Goal: Task Accomplishment & Management: Use online tool/utility

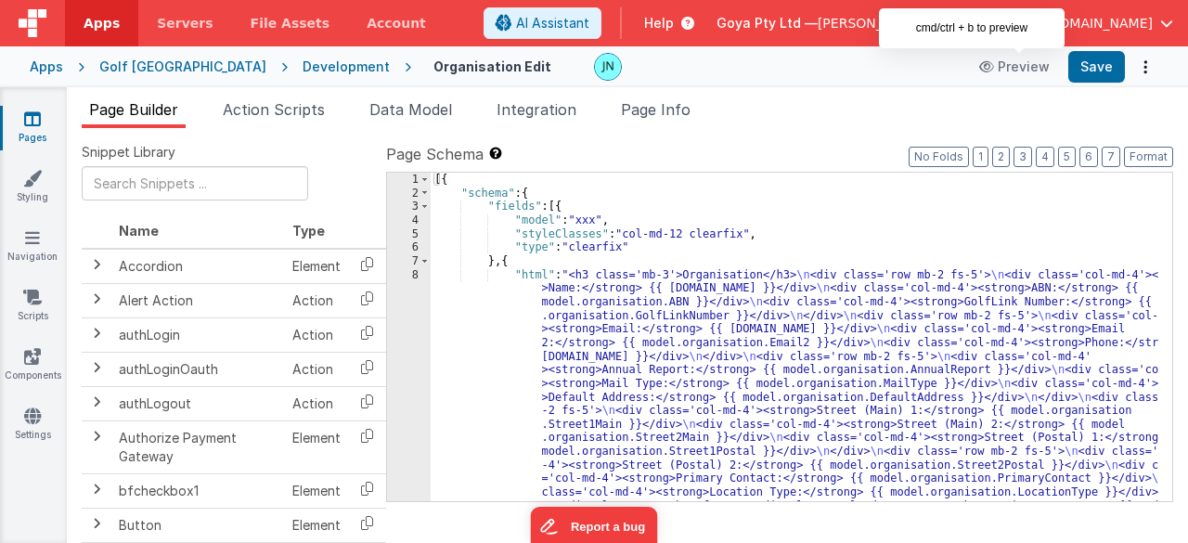
click at [149, 70] on div "Golf [GEOGRAPHIC_DATA]" at bounding box center [182, 67] width 167 height 19
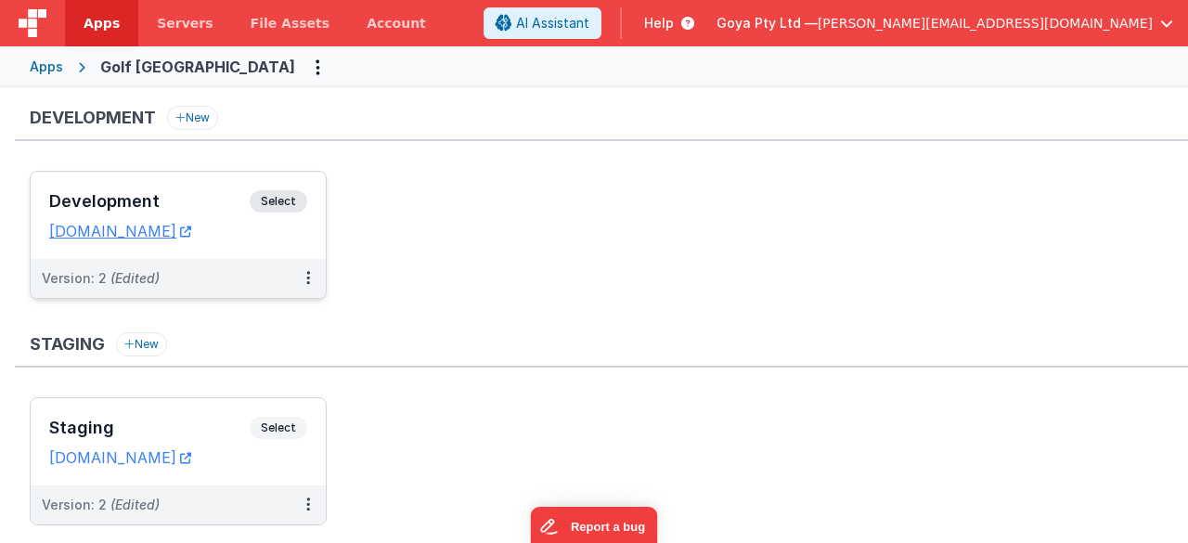
click at [210, 277] on div "Version: 2 (Edited)" at bounding box center [166, 278] width 249 height 19
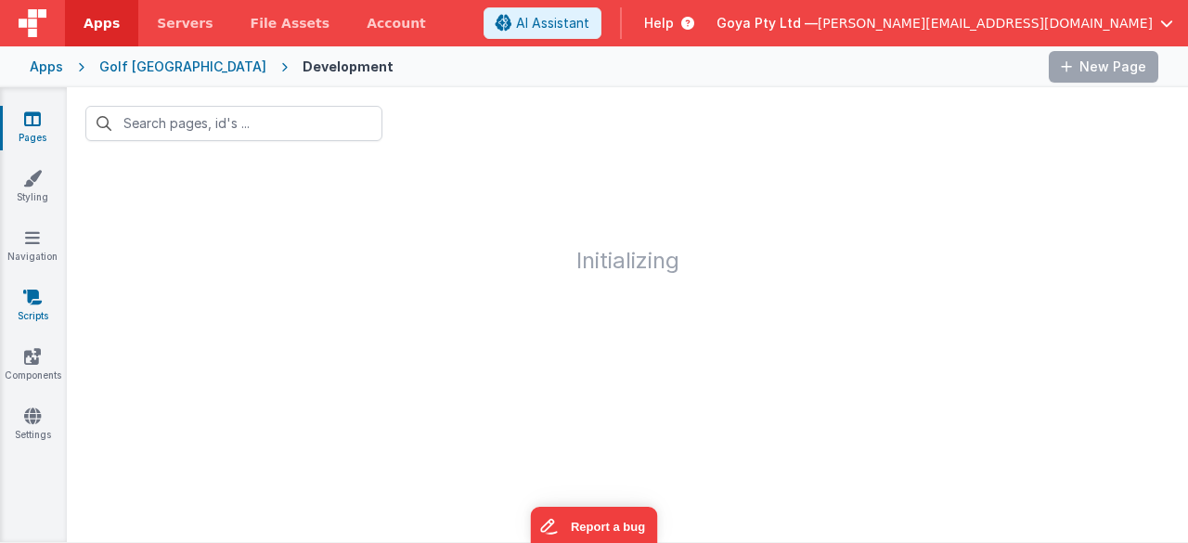
click at [45, 296] on link "Scripts" at bounding box center [32, 306] width 67 height 37
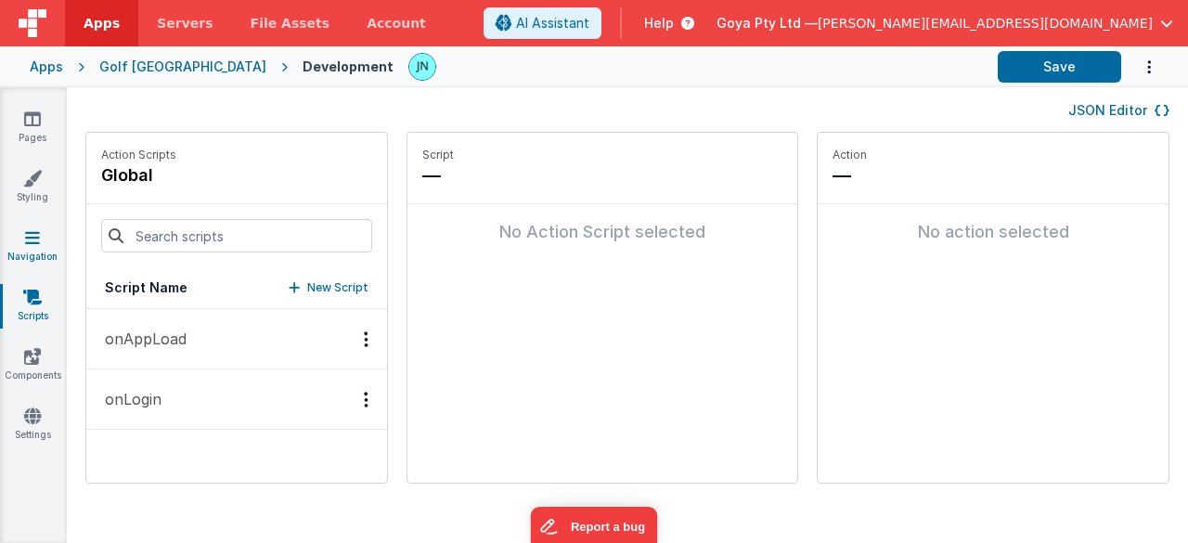
click at [45, 249] on link "Navigation" at bounding box center [32, 246] width 67 height 37
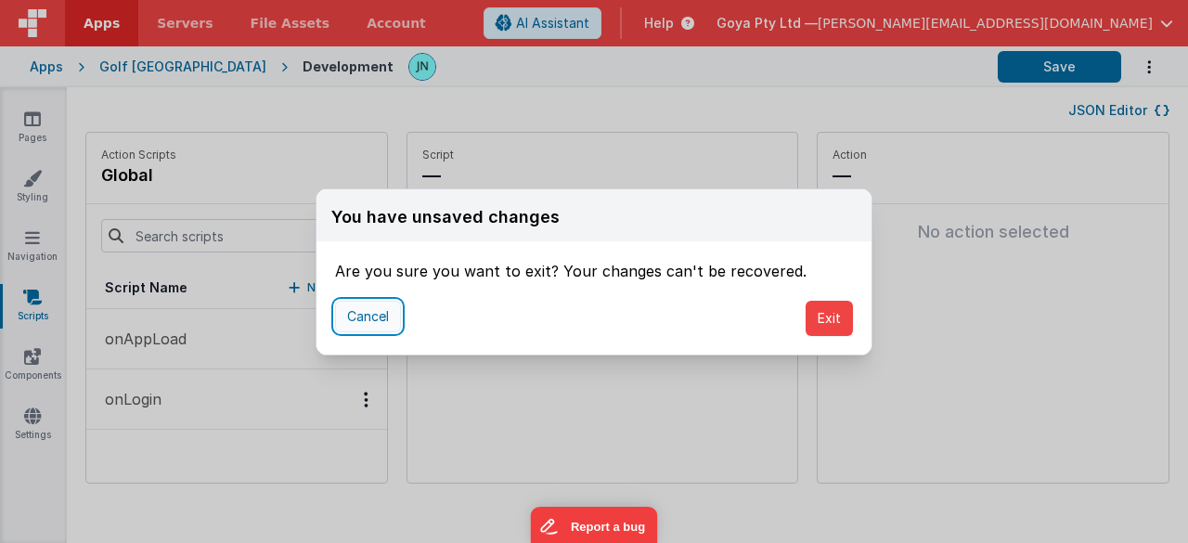
click at [386, 318] on button "Cancel" at bounding box center [368, 317] width 66 height 32
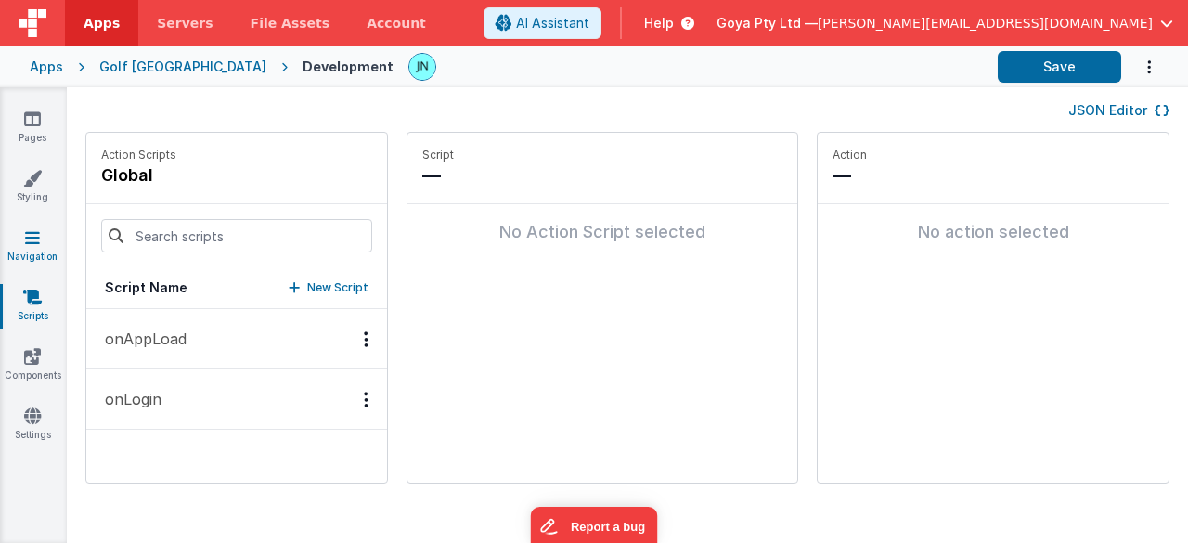
click at [46, 247] on link "Navigation" at bounding box center [32, 246] width 67 height 37
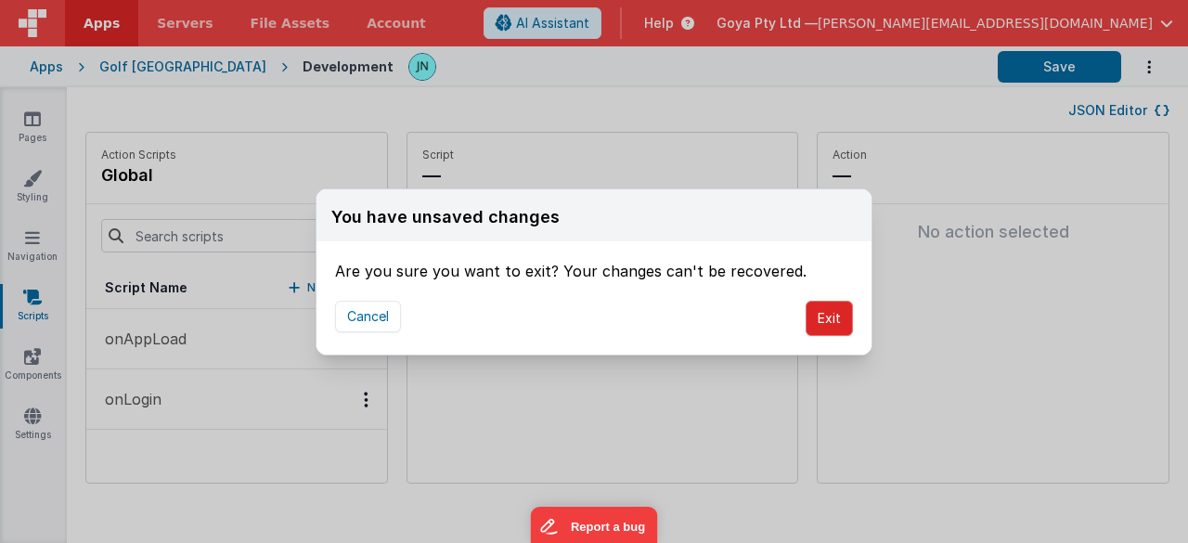
click at [814, 307] on button "Exit" at bounding box center [829, 318] width 47 height 35
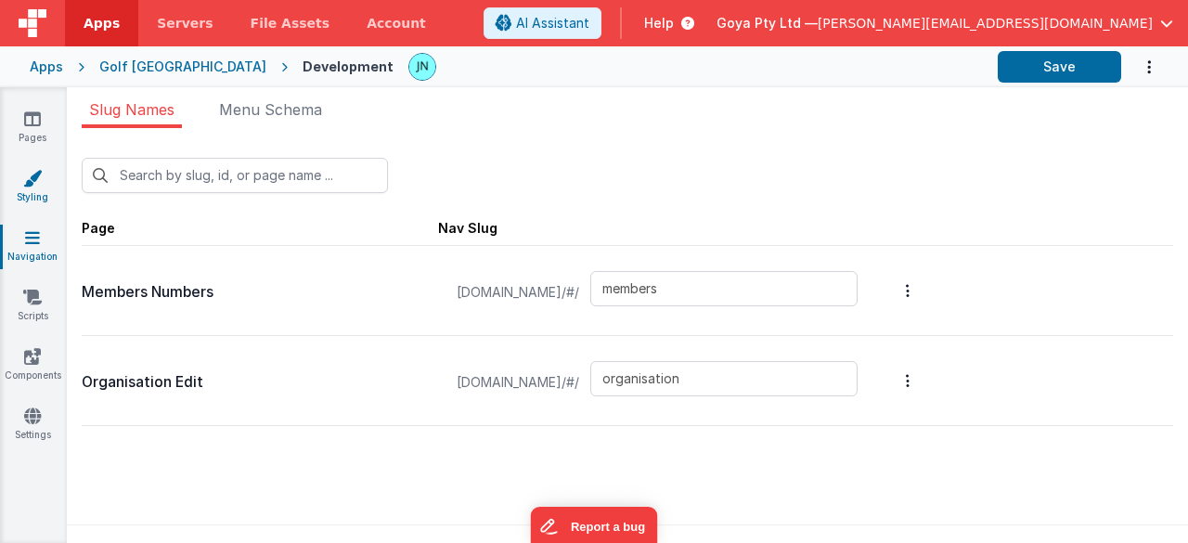
click at [41, 179] on icon at bounding box center [32, 178] width 19 height 19
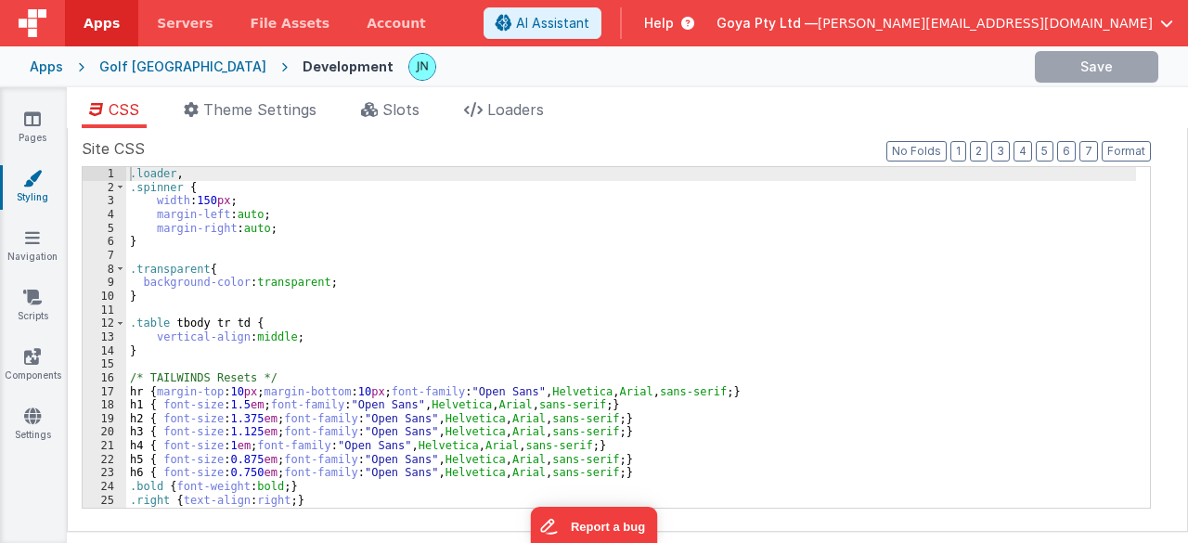
click at [399, 94] on div "CSS Theme Settings Slots Loaders Site CSS Format 7 6 5 4 3 2 1 No Folds 1 2 3 4…" at bounding box center [627, 318] width 1121 height 463
click at [390, 115] on span "Slots" at bounding box center [400, 109] width 37 height 19
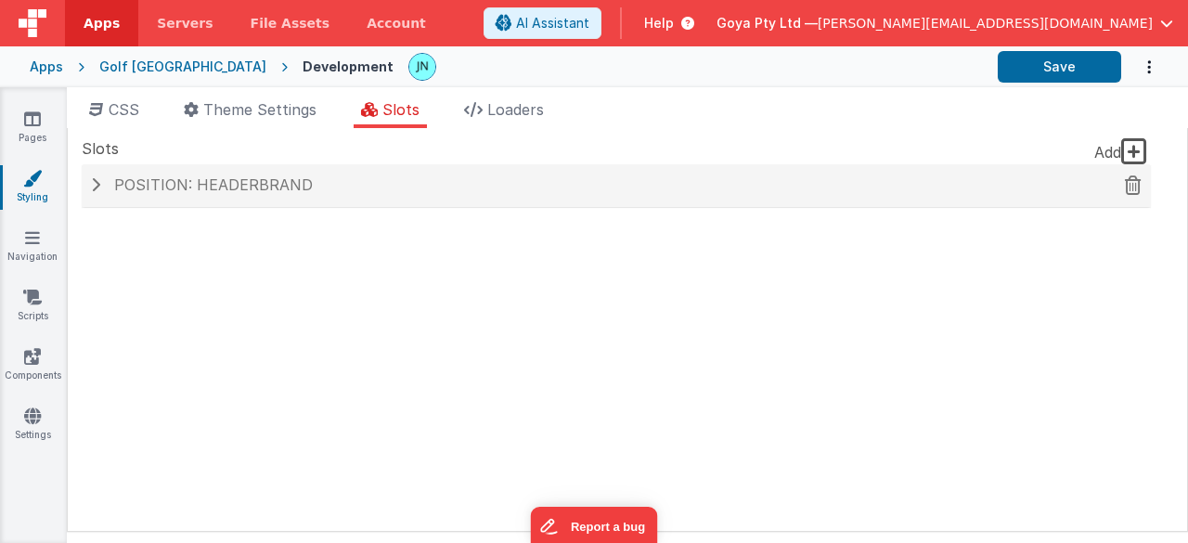
drag, startPoint x: 244, startPoint y: 183, endPoint x: 223, endPoint y: 190, distance: 22.6
click at [244, 183] on span "Position: headerBrand" at bounding box center [213, 184] width 199 height 19
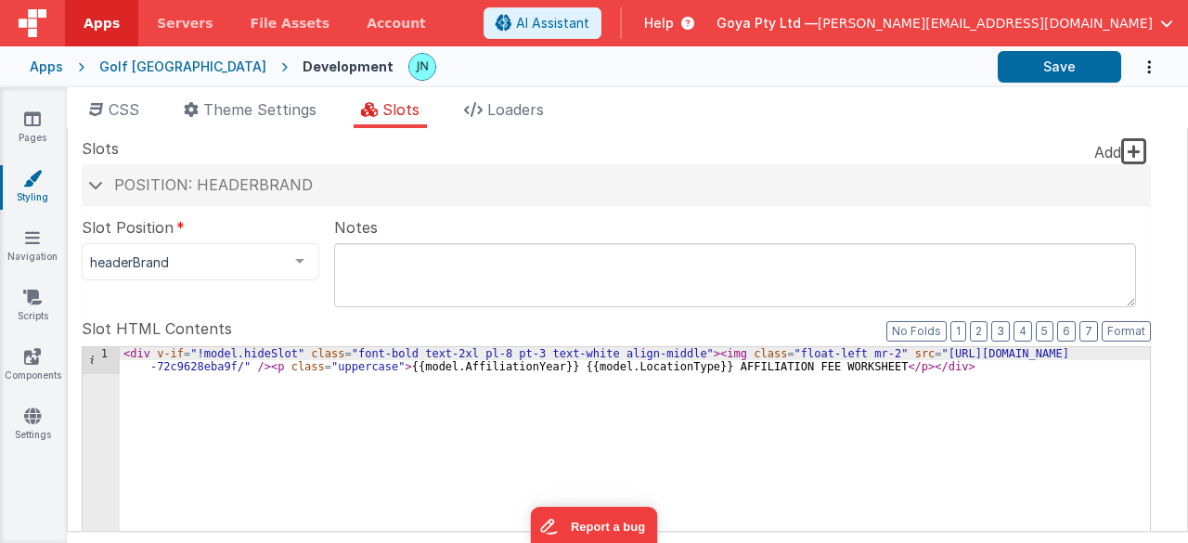
drag, startPoint x: 152, startPoint y: 353, endPoint x: 280, endPoint y: 352, distance: 128.1
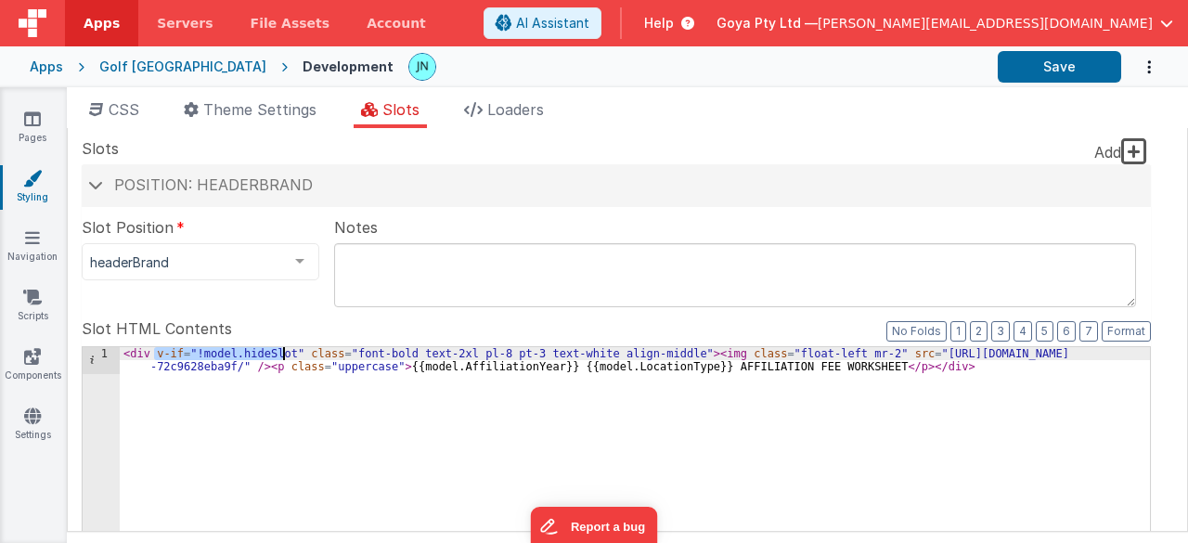
drag, startPoint x: 288, startPoint y: 352, endPoint x: 153, endPoint y: 356, distance: 134.7
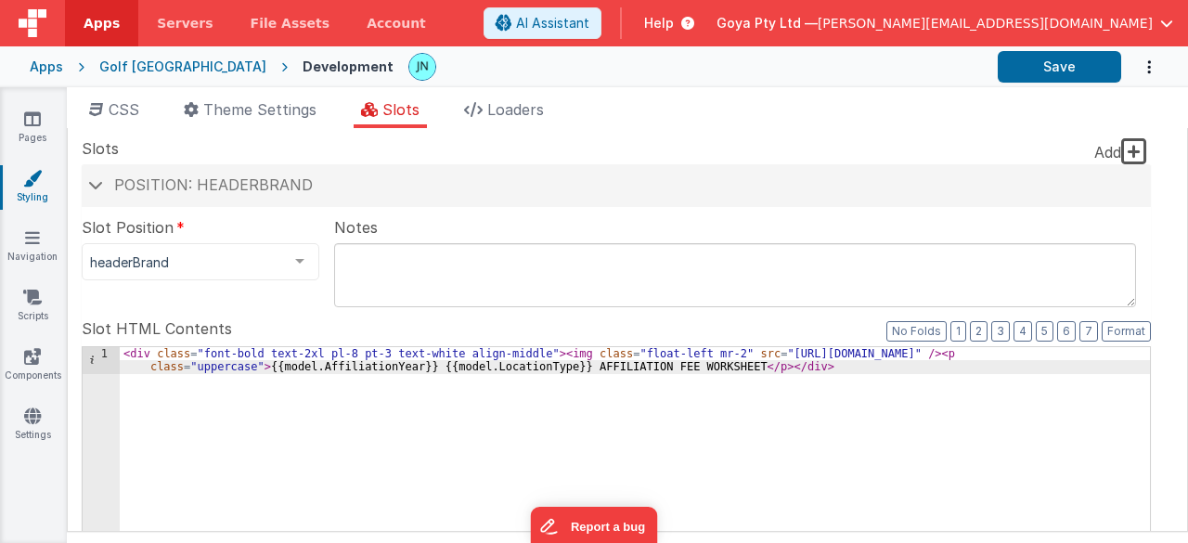
paste textarea
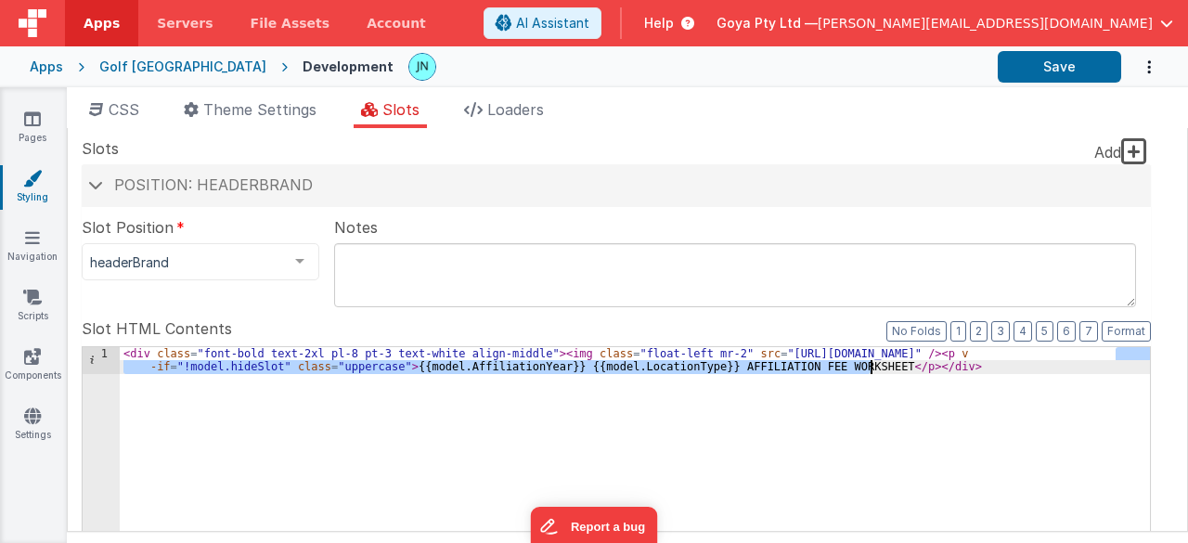
drag, startPoint x: 1118, startPoint y: 354, endPoint x: 872, endPoint y: 365, distance: 246.2
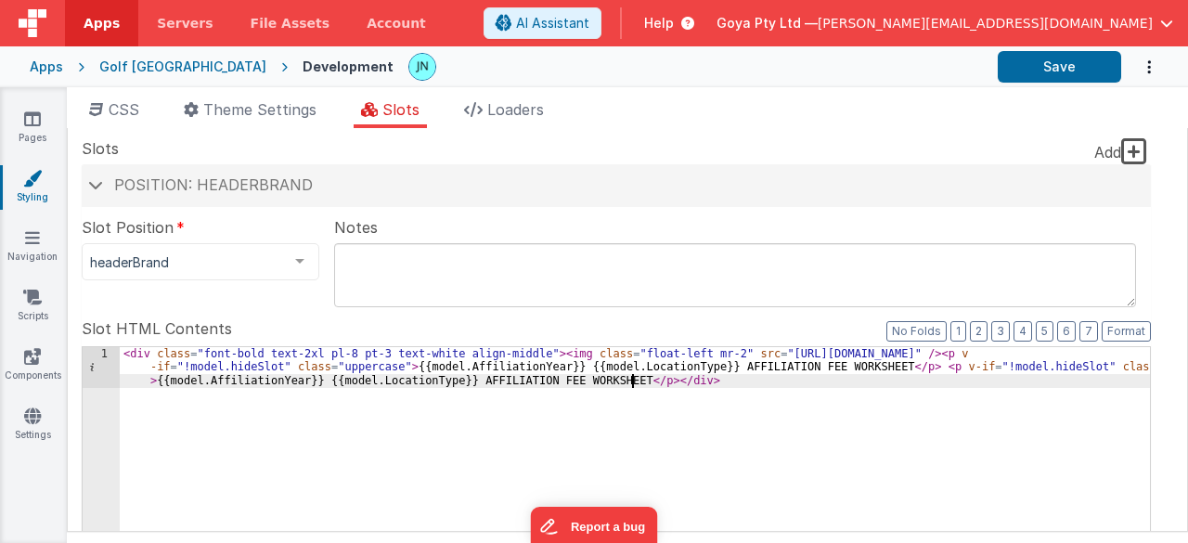
drag, startPoint x: 936, startPoint y: 365, endPoint x: 965, endPoint y: 370, distance: 30.2
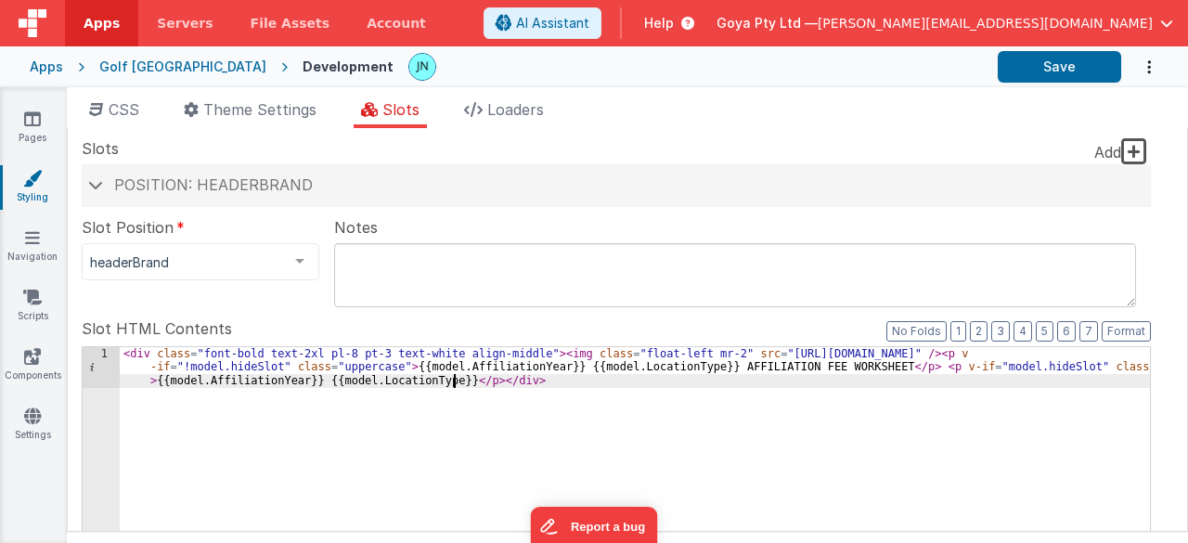
drag, startPoint x: 447, startPoint y: 380, endPoint x: 156, endPoint y: 381, distance: 291.5
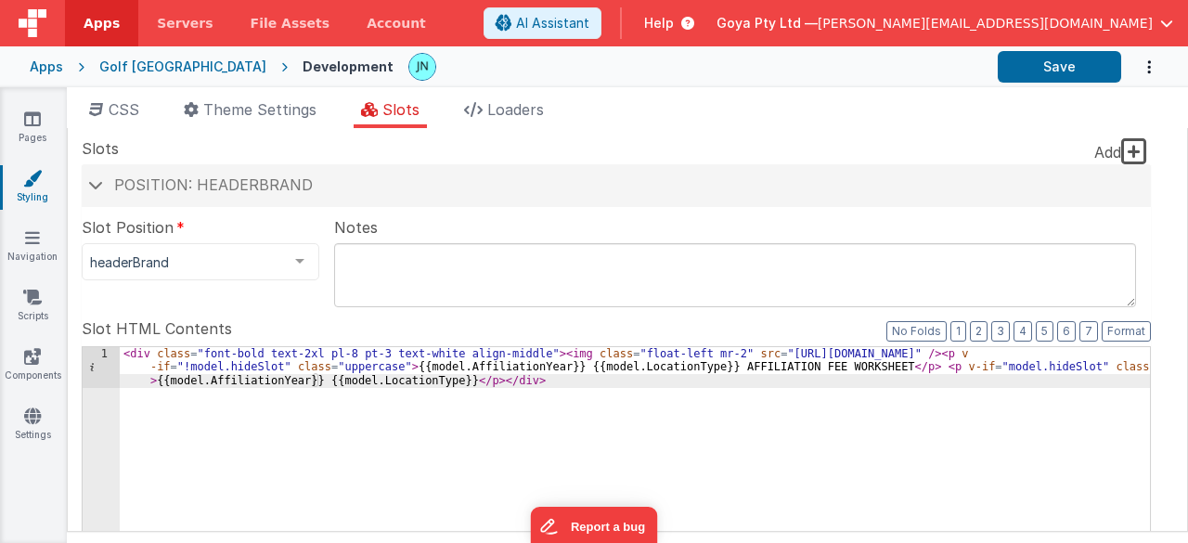
drag, startPoint x: 232, startPoint y: 379, endPoint x: 297, endPoint y: 363, distance: 66.9
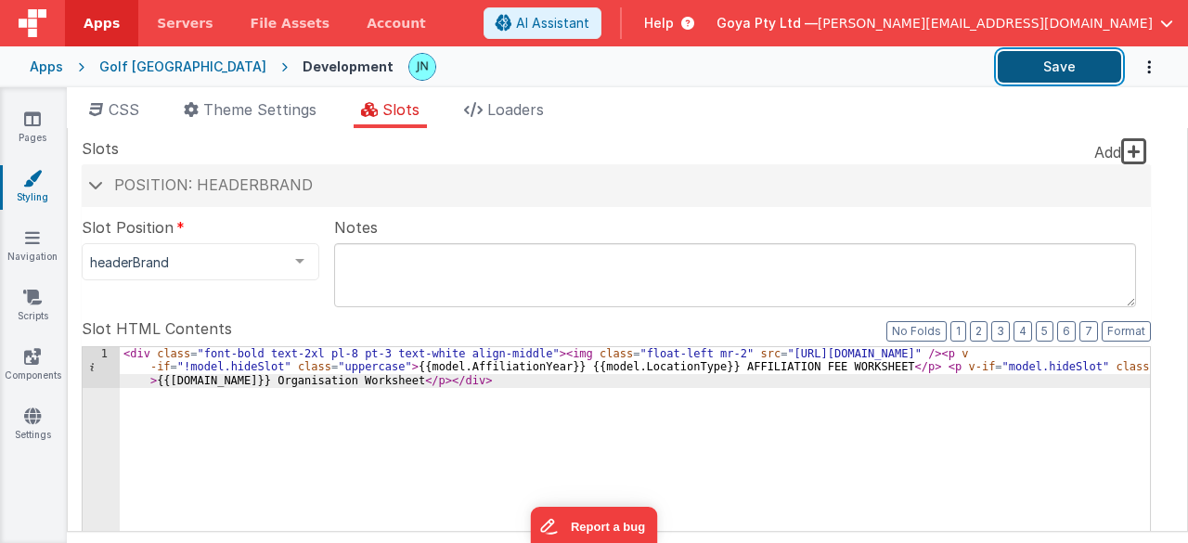
click at [1030, 58] on button "Save" at bounding box center [1059, 67] width 123 height 32
click at [1032, 53] on button "Save" at bounding box center [1059, 67] width 123 height 32
